Goal: Task Accomplishment & Management: Use online tool/utility

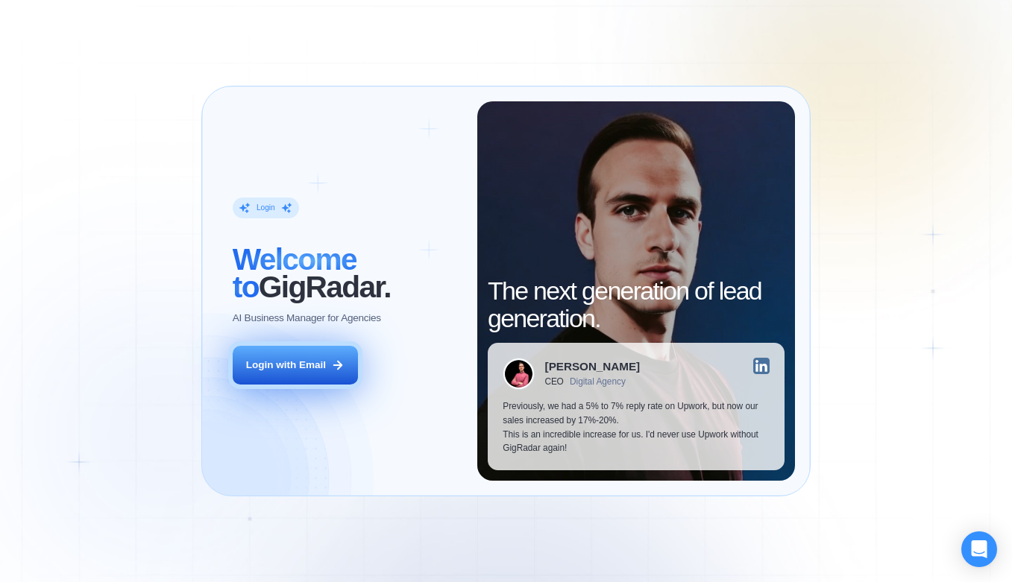
click at [287, 368] on div "Login with Email" at bounding box center [286, 366] width 80 height 14
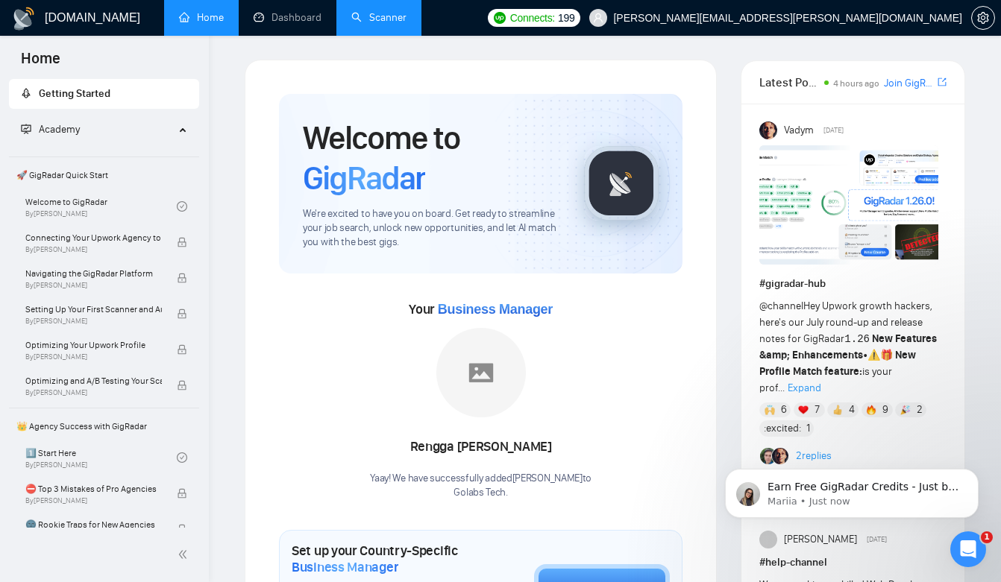
click at [385, 19] on link "Scanner" at bounding box center [378, 17] width 55 height 13
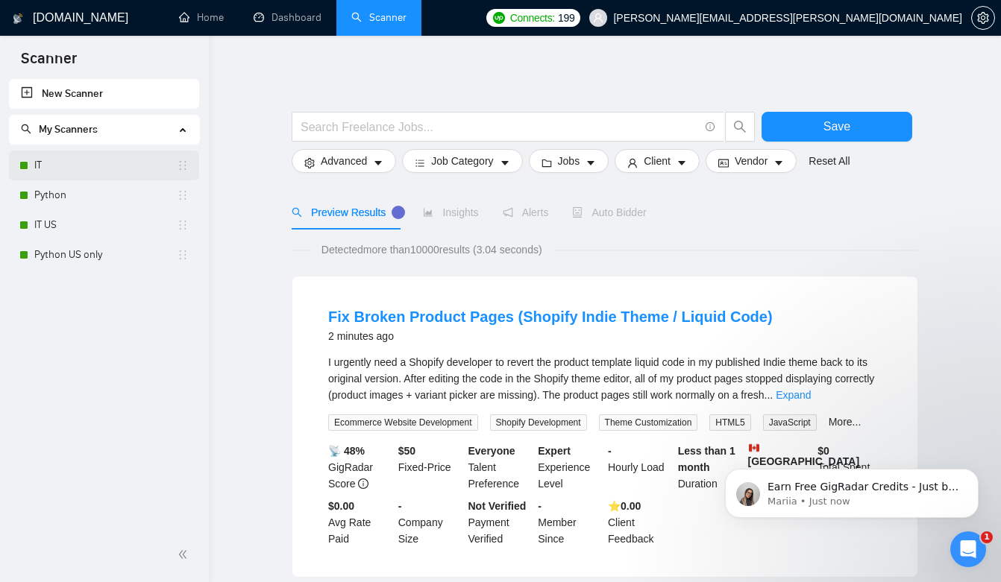
click at [54, 166] on link "IT" at bounding box center [105, 166] width 142 height 30
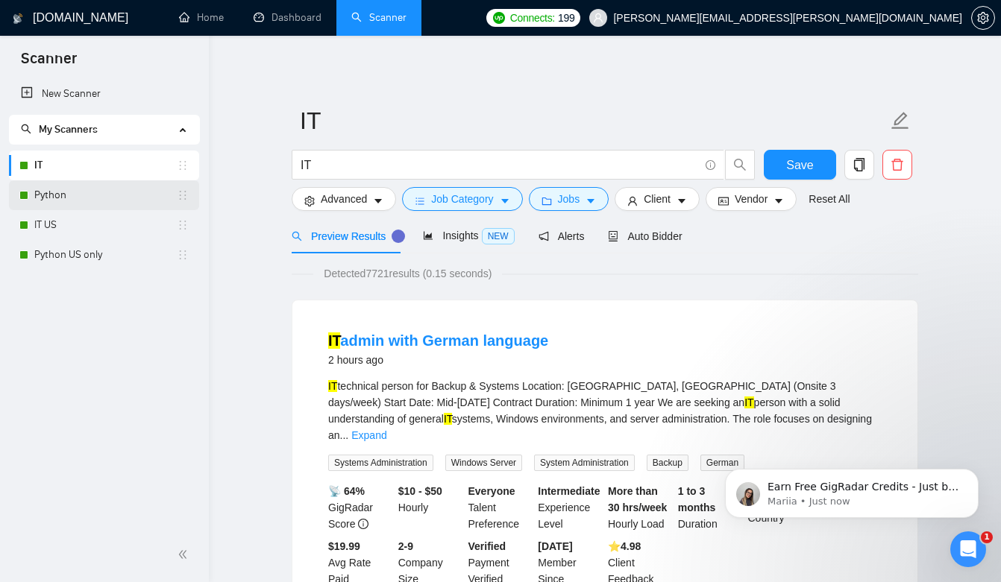
click at [45, 196] on link "Python" at bounding box center [105, 195] width 142 height 30
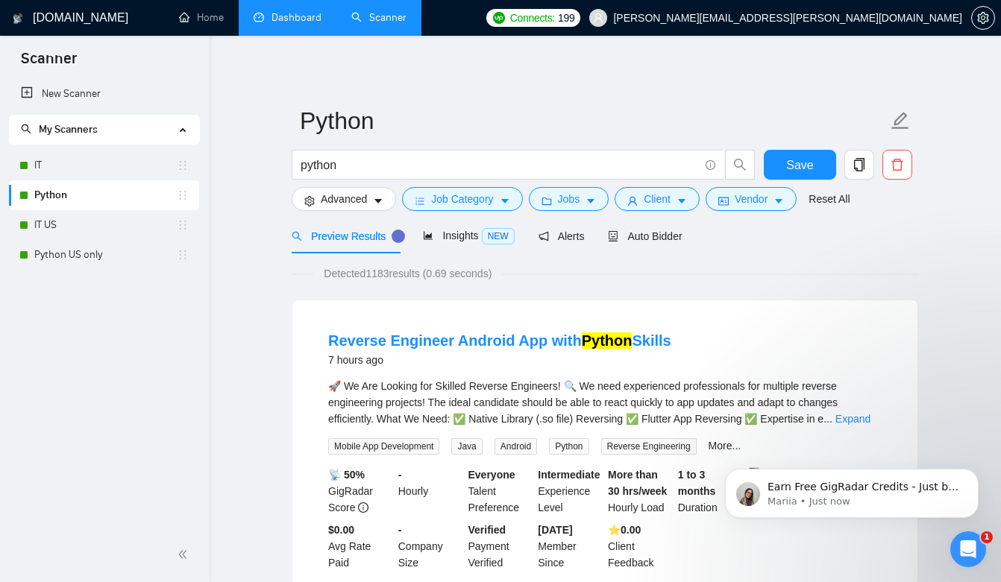
click at [286, 15] on link "Dashboard" at bounding box center [288, 17] width 68 height 13
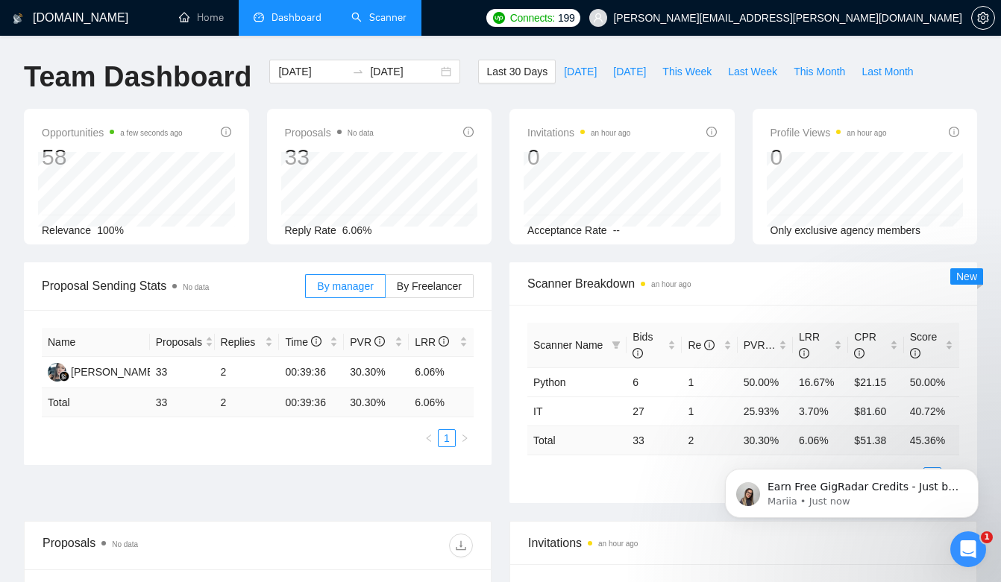
click at [381, 16] on link "Scanner" at bounding box center [378, 17] width 55 height 13
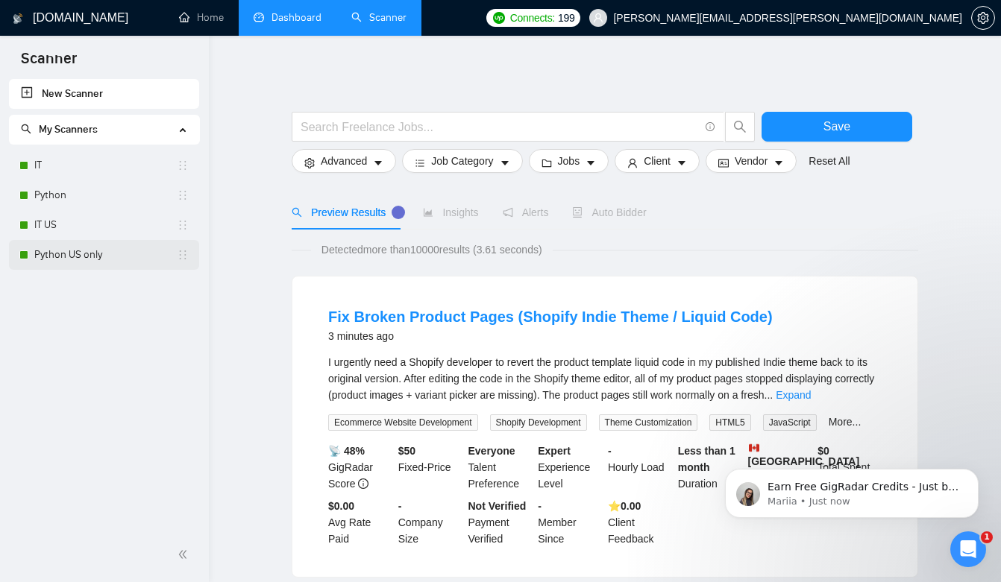
click at [65, 253] on link "Python US only" at bounding box center [105, 255] width 142 height 30
